Goal: Find specific page/section: Find specific page/section

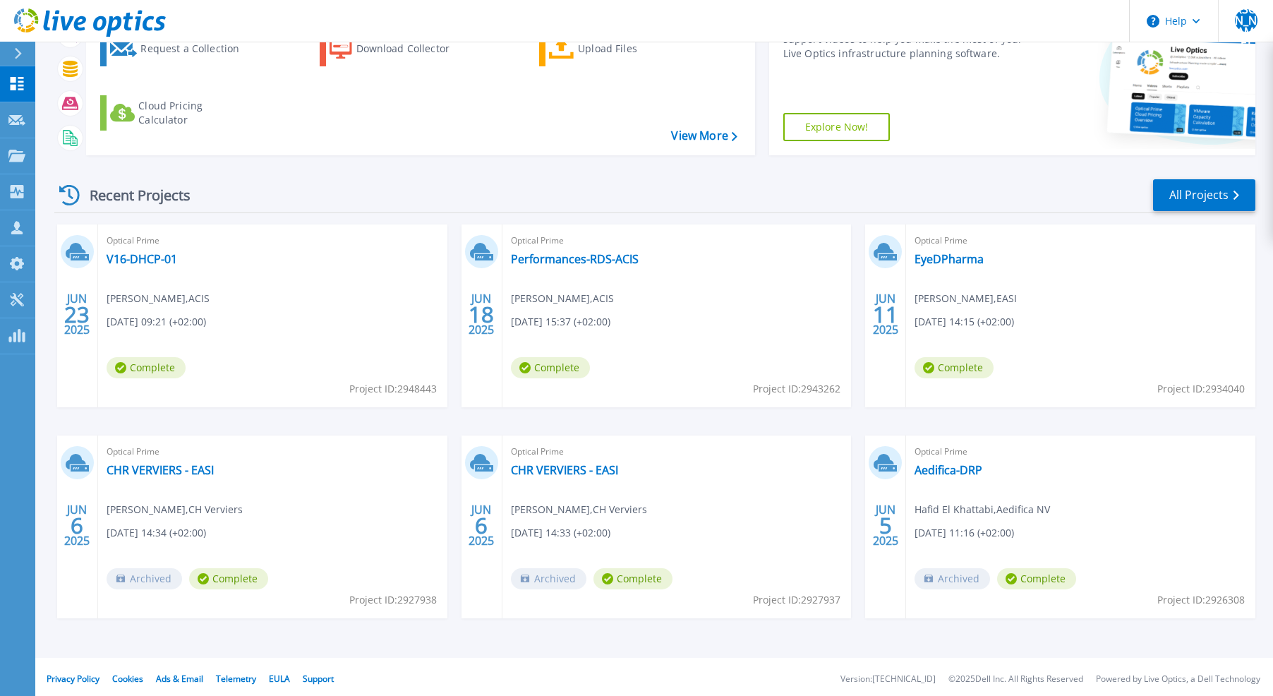
scroll to position [145, 0]
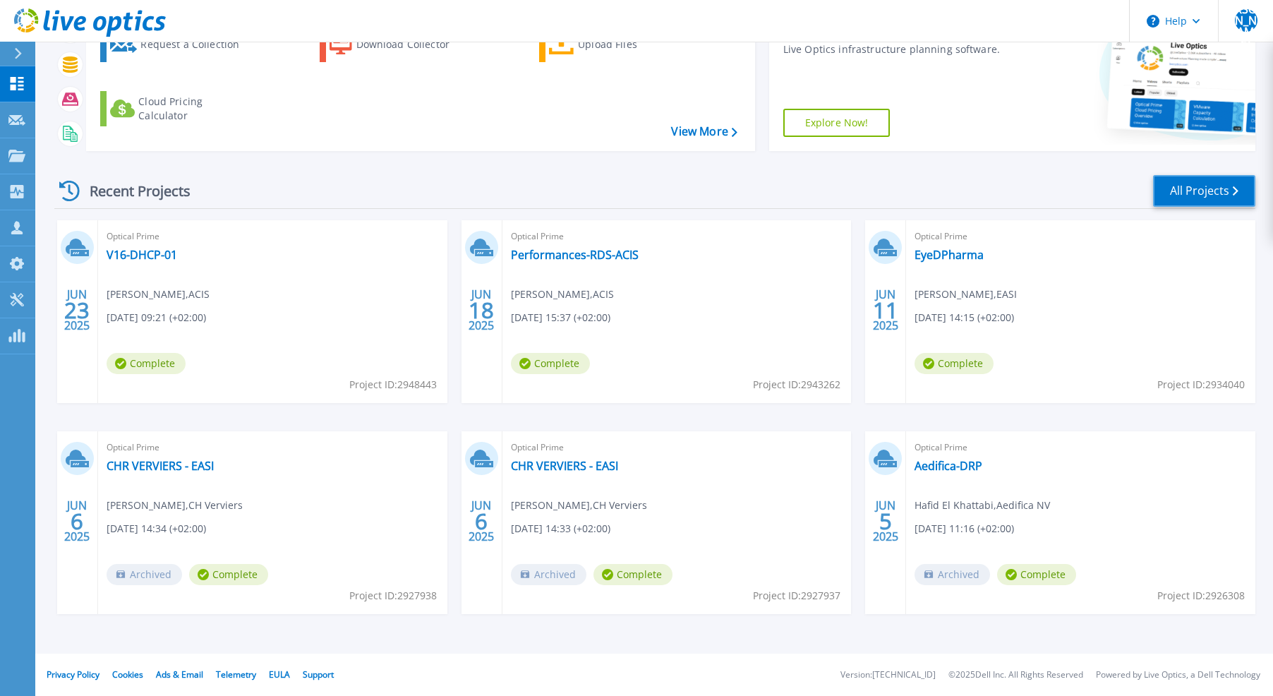
click at [1225, 188] on link "All Projects" at bounding box center [1204, 191] width 102 height 32
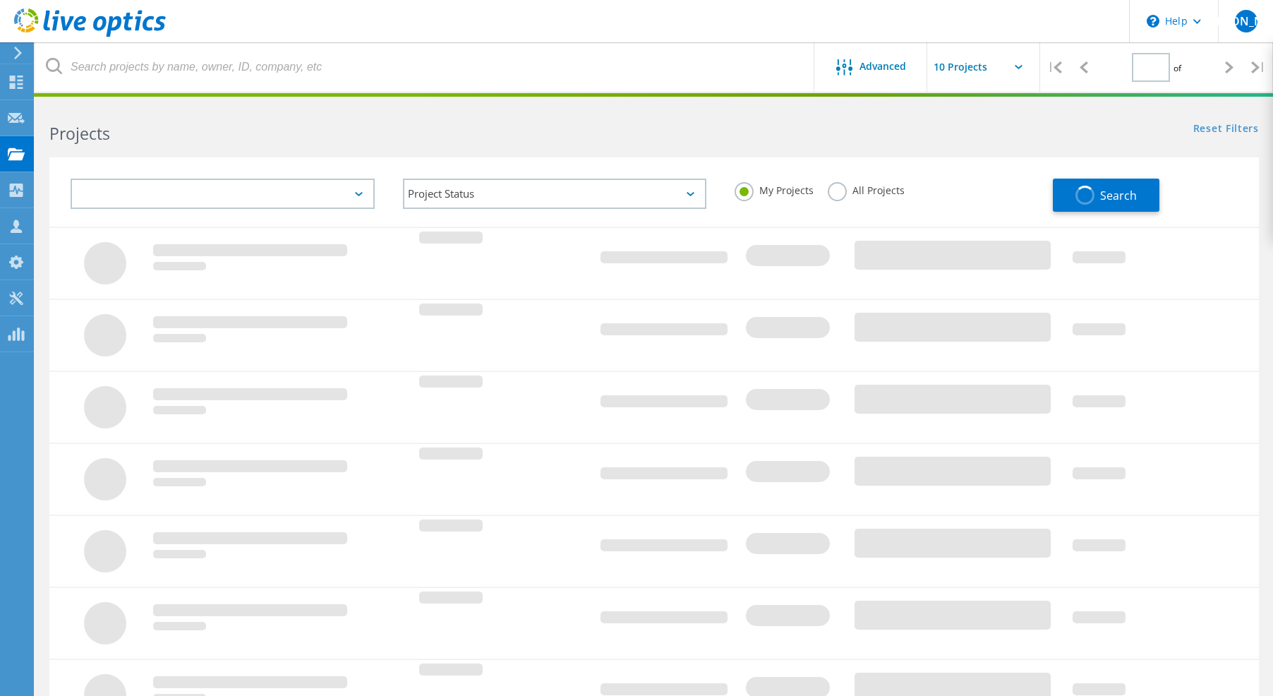
type input "1"
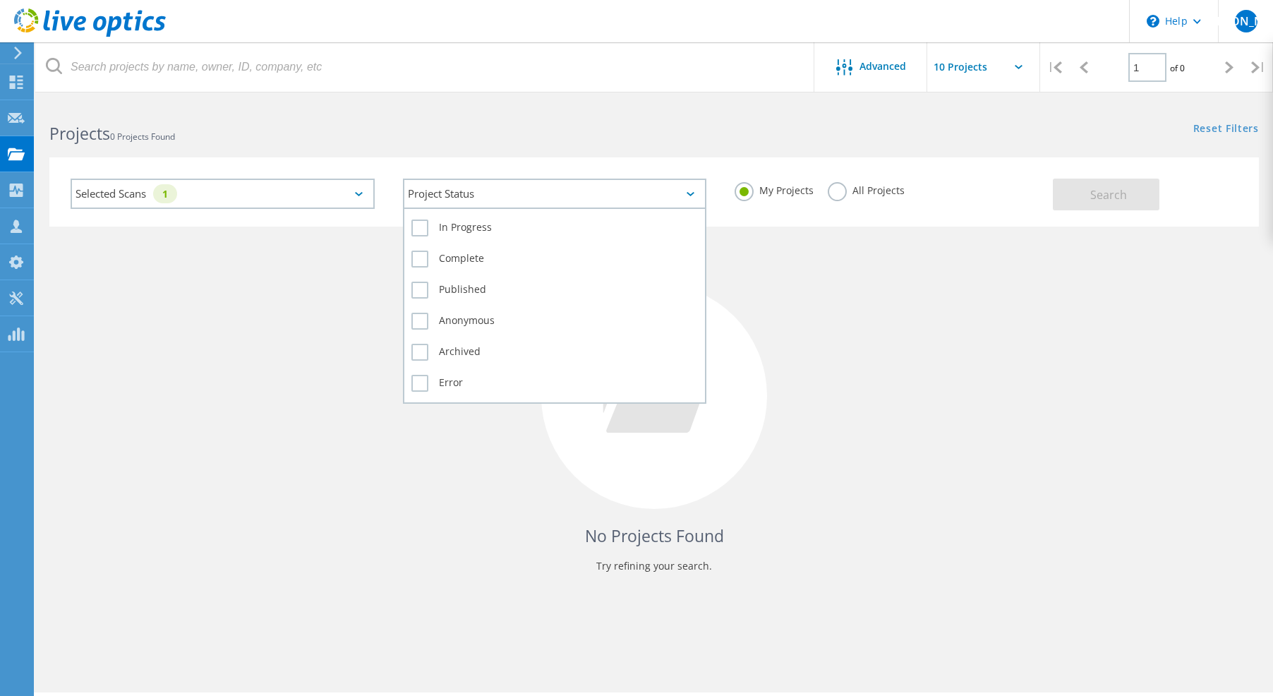
click at [473, 191] on div "Project Status" at bounding box center [555, 194] width 304 height 30
click at [464, 262] on label "Complete" at bounding box center [554, 258] width 287 height 17
click at [484, 259] on label "Complete" at bounding box center [554, 258] width 287 height 17
click at [0, 0] on input "Complete" at bounding box center [0, 0] width 0 height 0
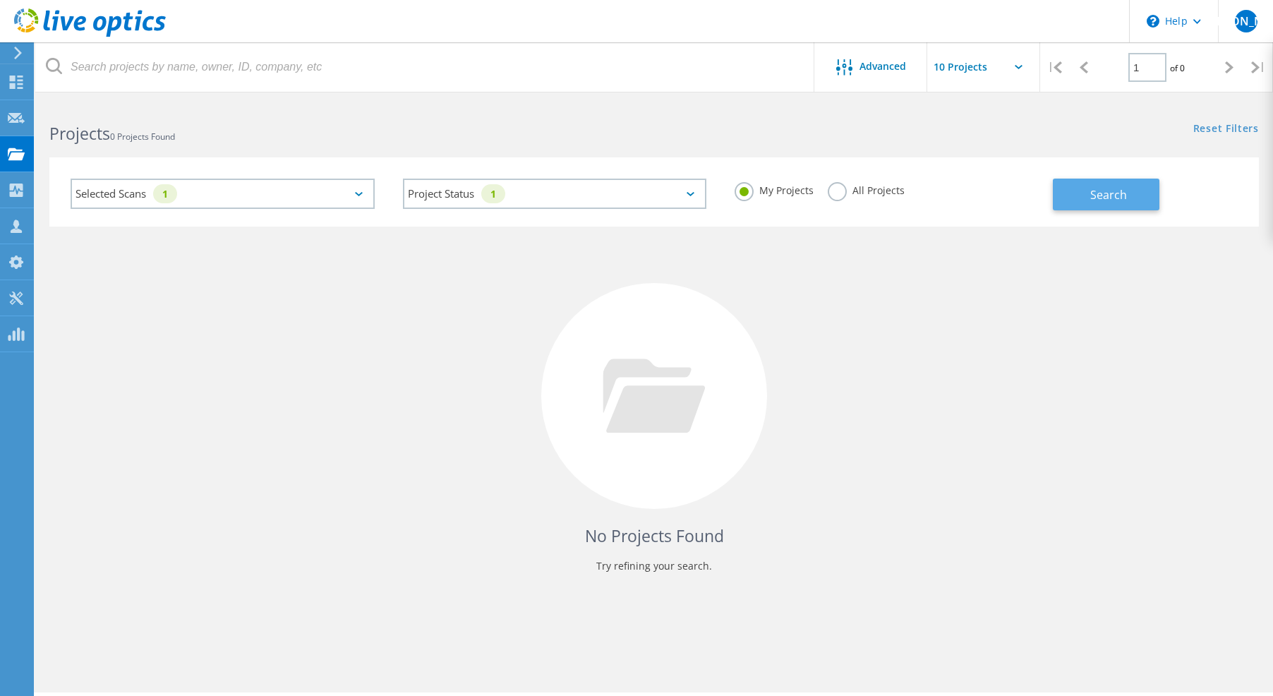
click at [1120, 193] on span "Search" at bounding box center [1108, 195] width 37 height 16
click at [15, 84] on use at bounding box center [16, 81] width 13 height 13
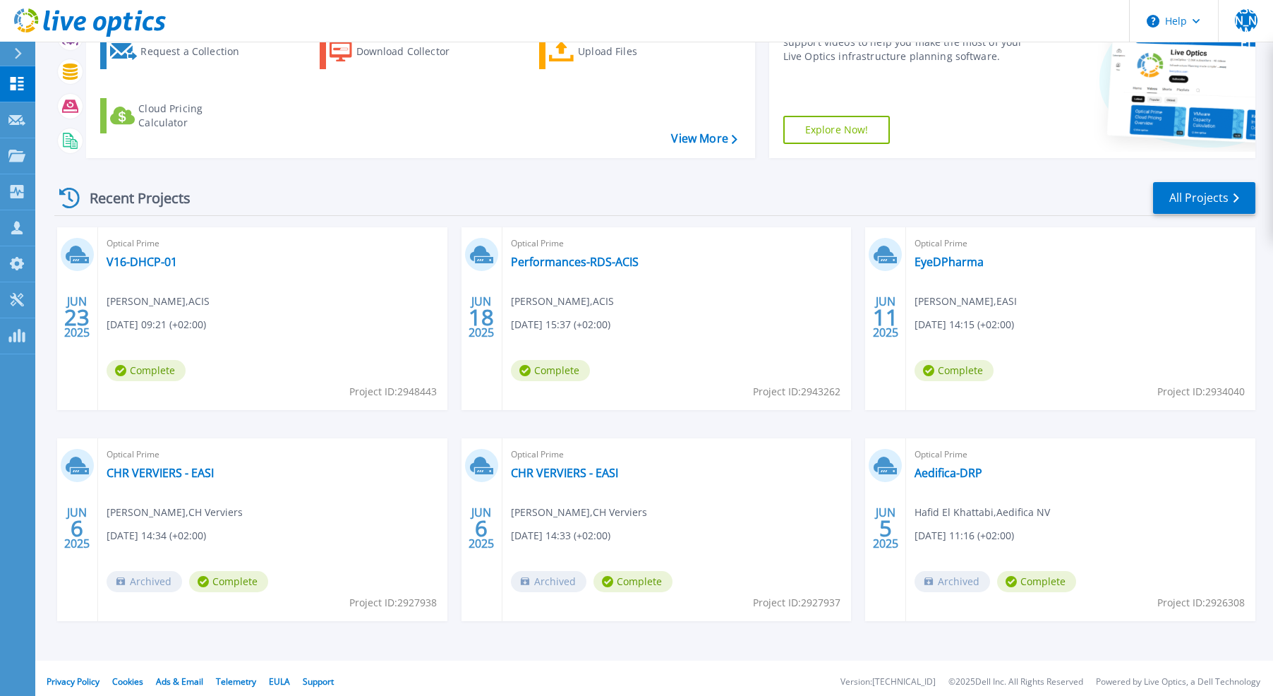
scroll to position [145, 0]
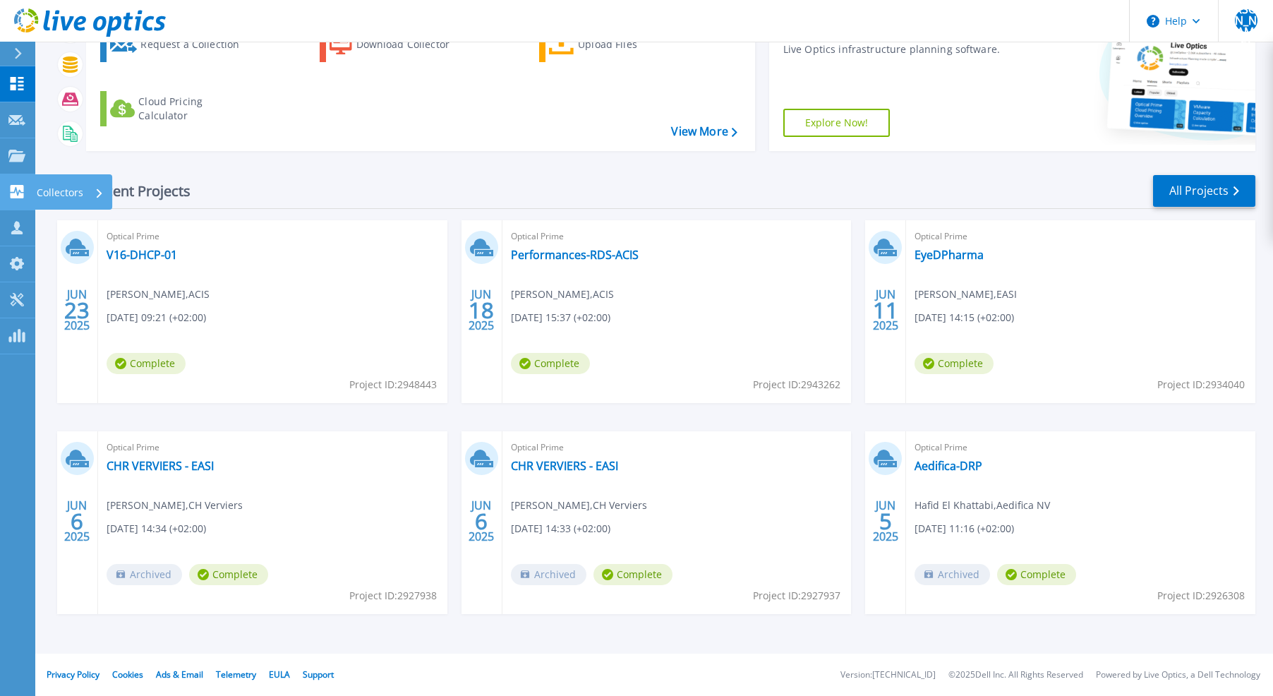
click at [46, 195] on p "Collectors" at bounding box center [60, 192] width 47 height 37
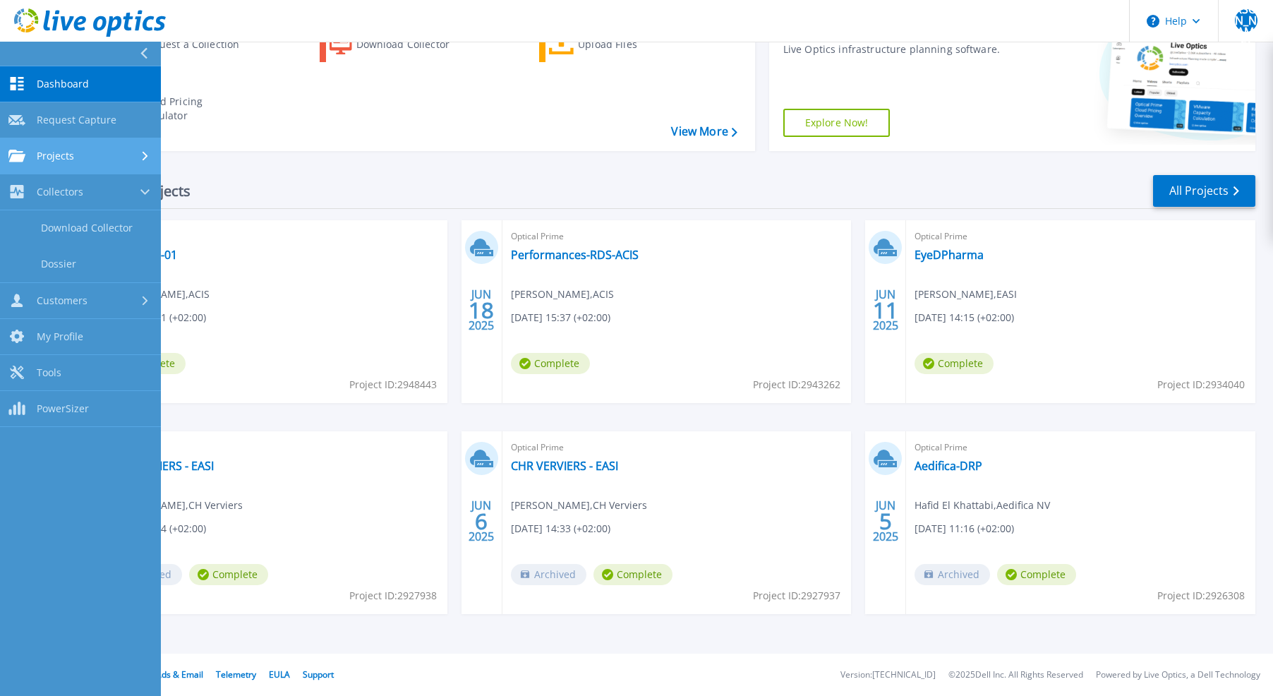
click at [58, 161] on span "Projects" at bounding box center [55, 156] width 37 height 13
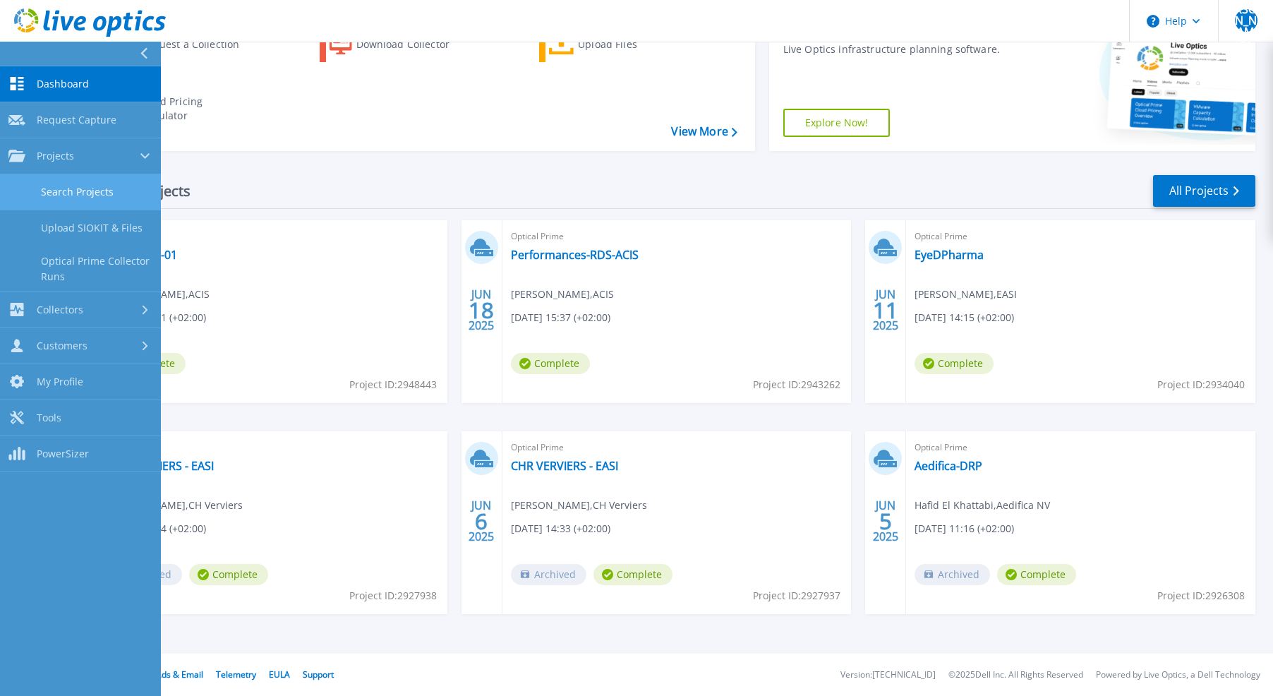
click at [65, 184] on link "Search Projects" at bounding box center [80, 192] width 161 height 36
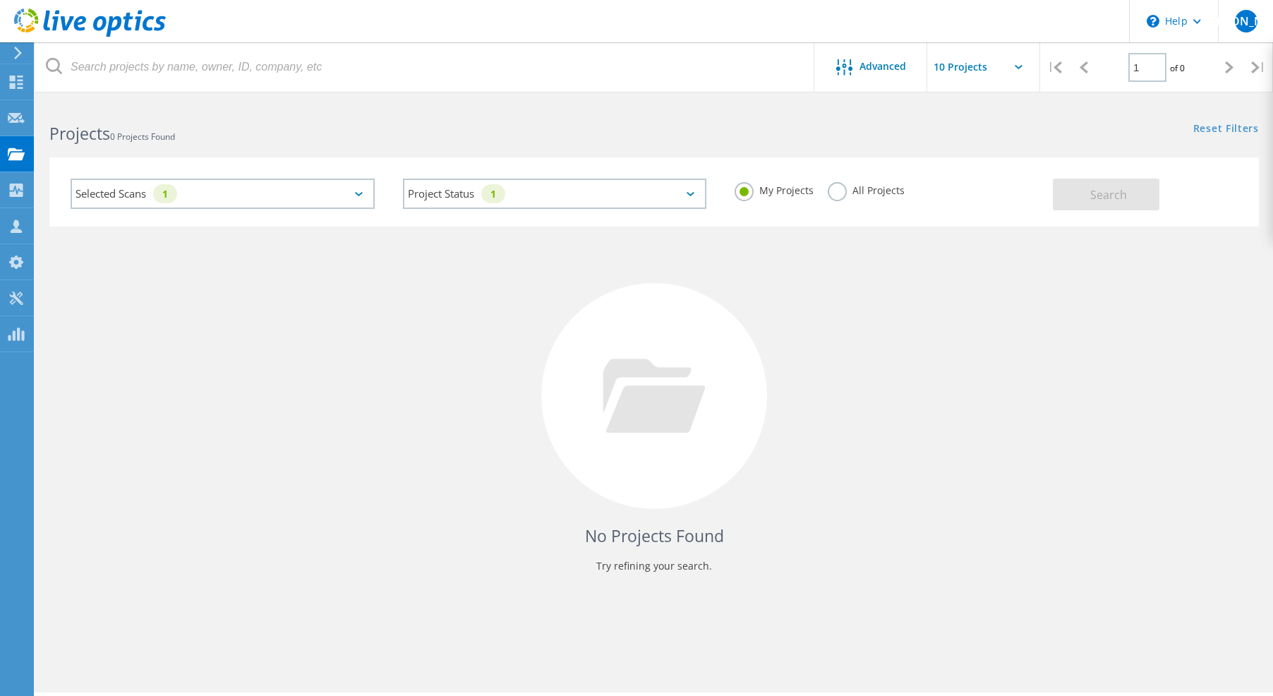
click at [346, 202] on div "Selected Scans 1" at bounding box center [223, 194] width 304 height 30
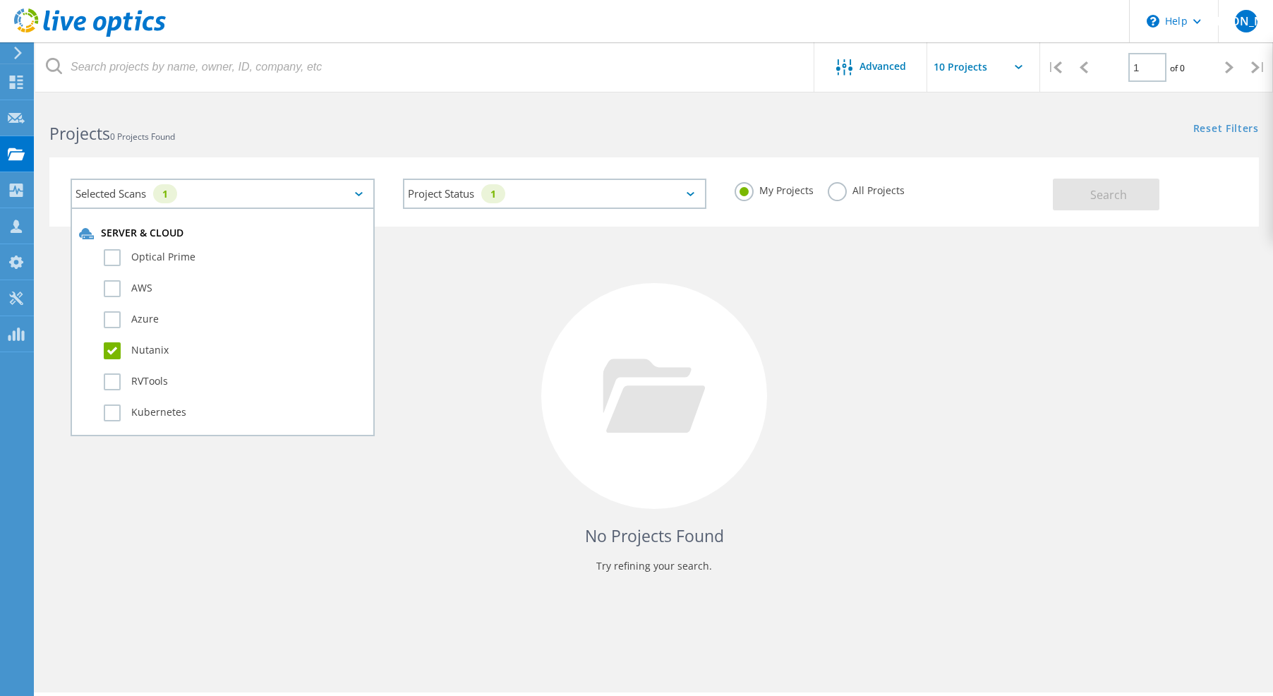
click at [109, 353] on label "Nutanix" at bounding box center [235, 350] width 262 height 17
click at [0, 0] on input "Nutanix" at bounding box center [0, 0] width 0 height 0
click at [624, 303] on div at bounding box center [654, 396] width 226 height 226
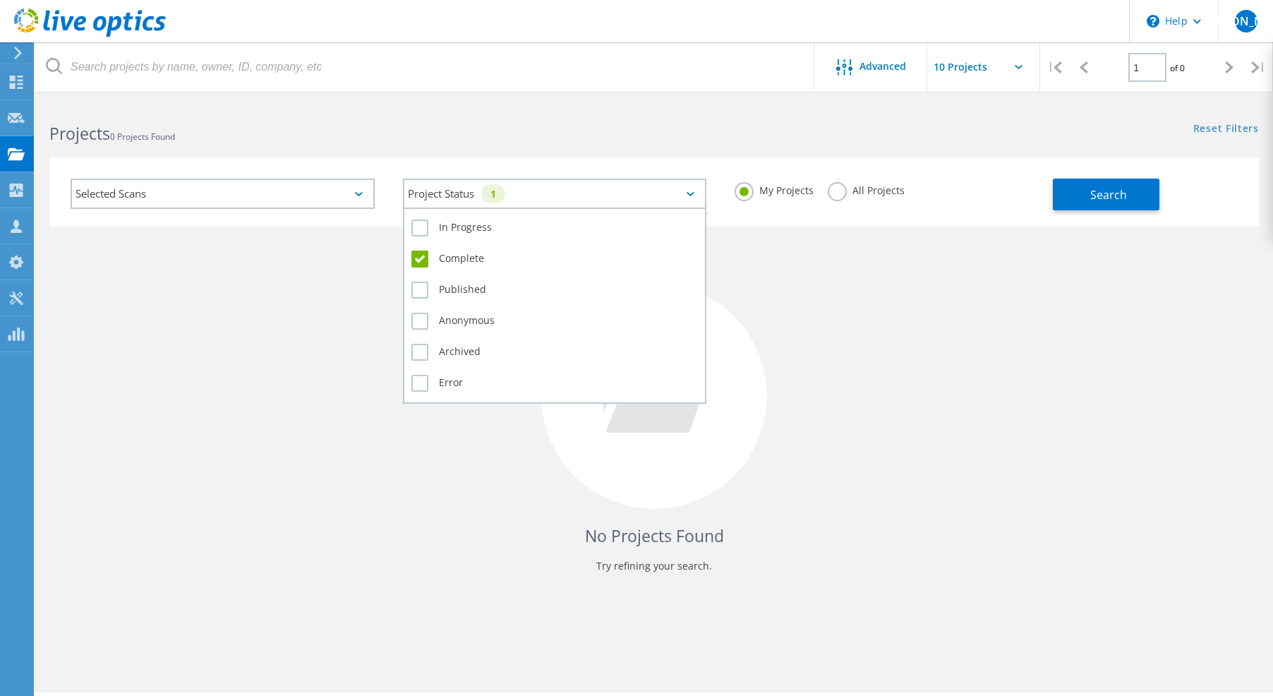
click at [658, 188] on div "Project Status 1" at bounding box center [555, 194] width 304 height 30
click at [423, 258] on label "Complete" at bounding box center [554, 258] width 287 height 17
click at [0, 0] on input "Complete" at bounding box center [0, 0] width 0 height 0
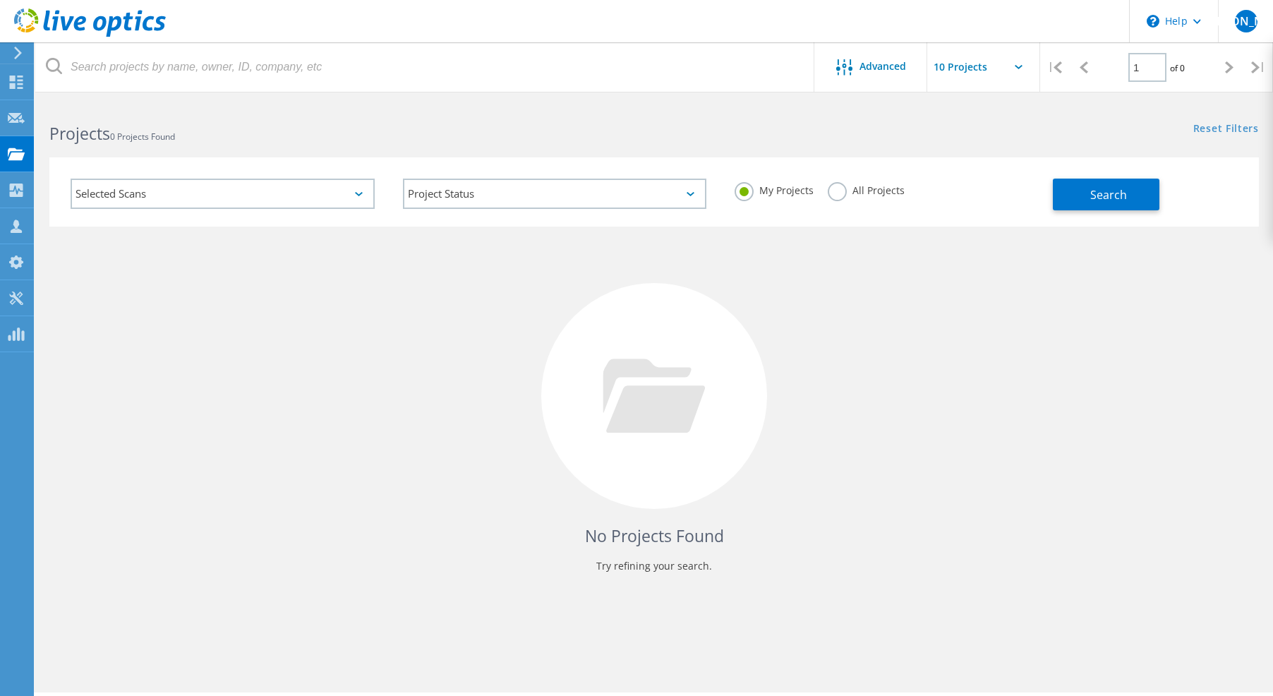
click at [813, 283] on div "No Projects Found Try refining your search." at bounding box center [653, 408] width 1209 height 365
click at [1082, 198] on button "Search" at bounding box center [1106, 195] width 107 height 32
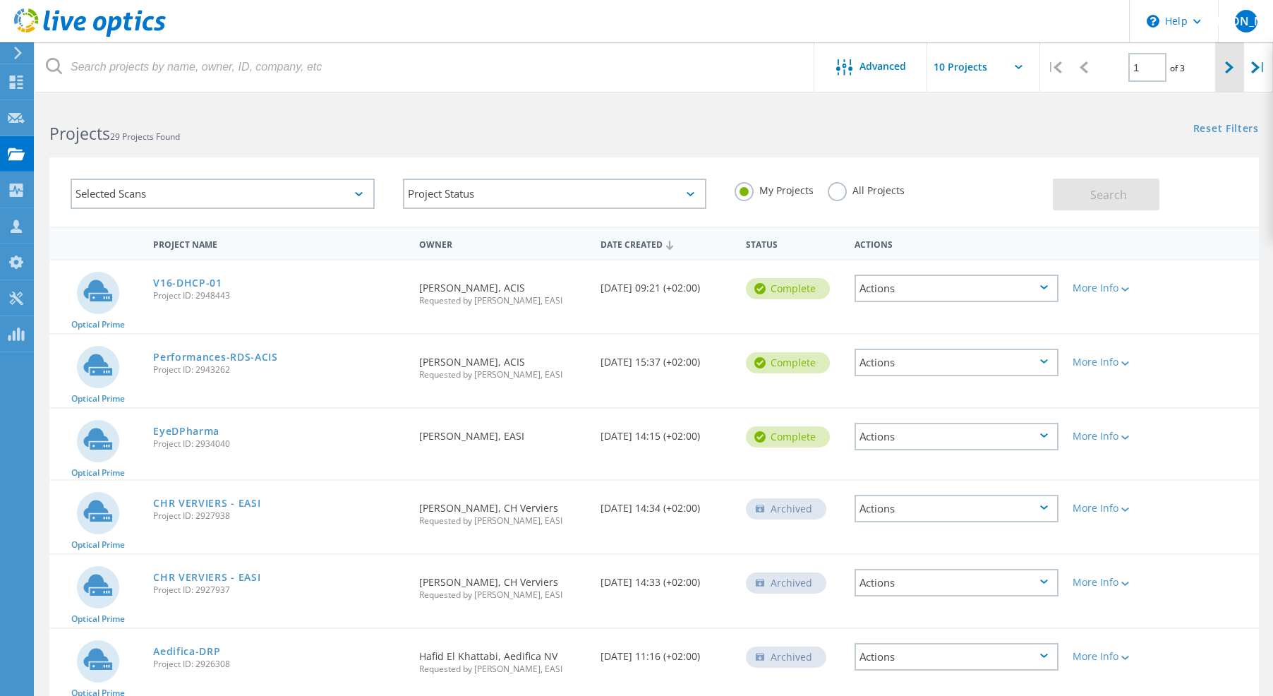
click at [1235, 73] on div at bounding box center [1229, 67] width 29 height 50
type input "2"
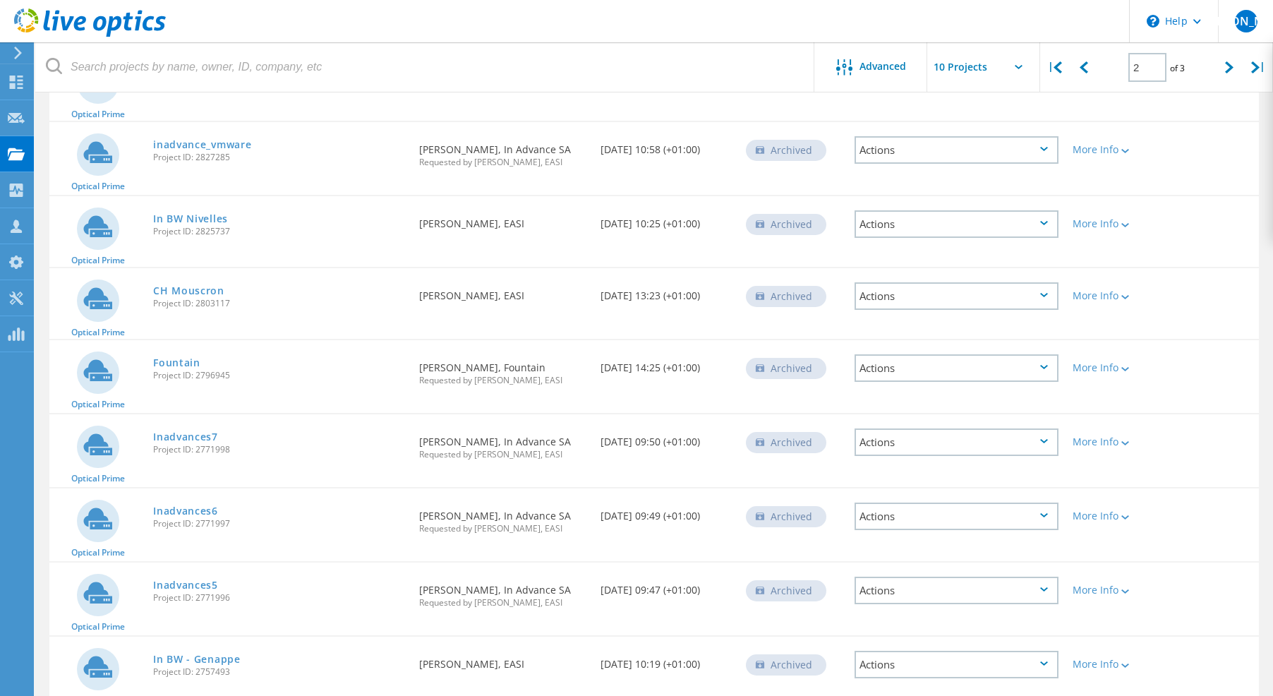
scroll to position [350, 0]
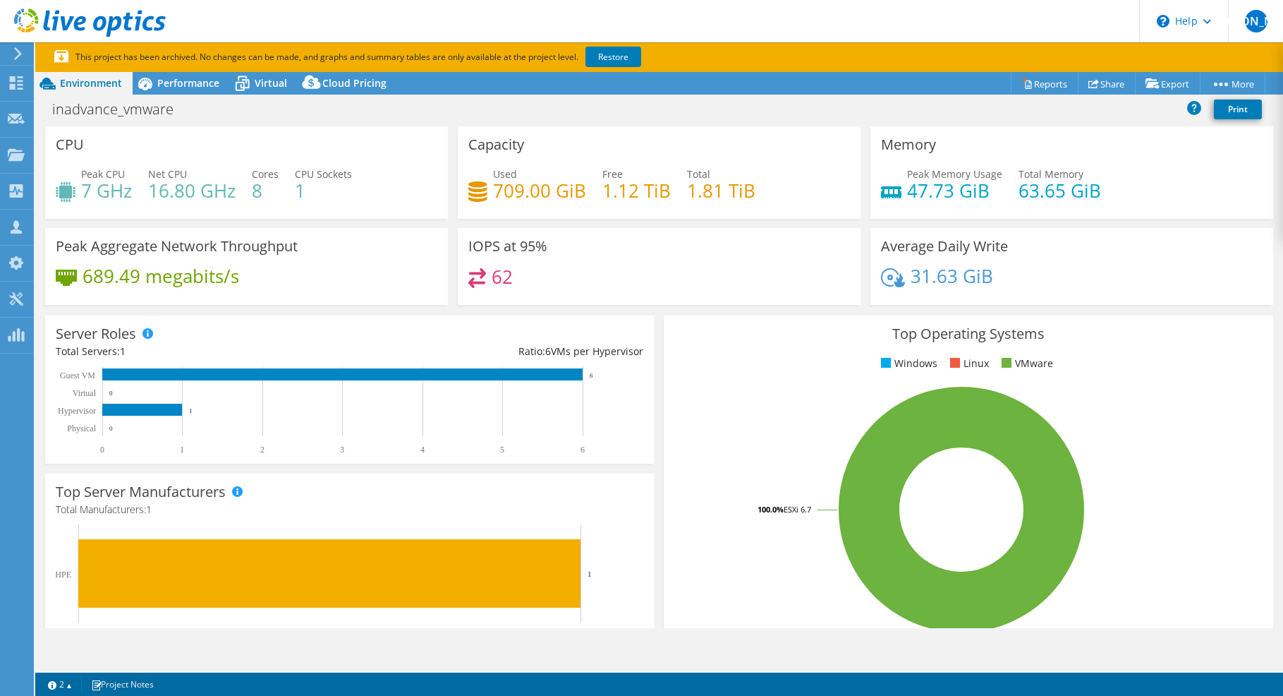
select select "USD"
